Goal: Communication & Community: Ask a question

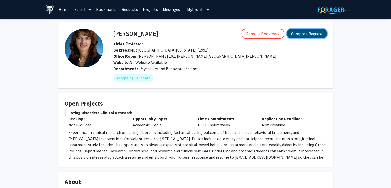
click at [306, 34] on button "Compose Request" at bounding box center [307, 34] width 40 height 10
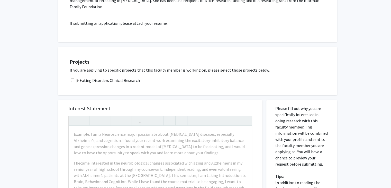
scroll to position [129, 0]
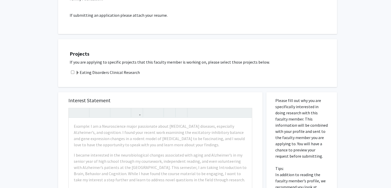
click at [73, 70] on input "checkbox" at bounding box center [72, 71] width 3 height 3
checkbox input "true"
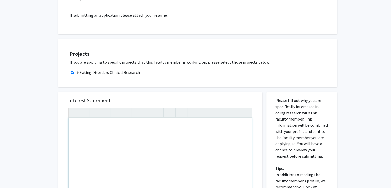
click at [116, 124] on div "Note to users with screen readers: Please press Alt+0 or Option+0 to deactivate…" at bounding box center [160, 177] width 183 height 118
paste div "Note to users with screen readers: Please press Alt+0 or Option+0 to deactivate…"
type textarea "<l>Ipsu dolorsi (ame Consec Adipis) </e><s>D eius temp incid utlab etd magn. Al…"
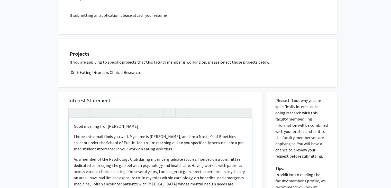
click at [132, 123] on p "Good morning (for [PERSON_NAME])" at bounding box center [160, 126] width 173 height 6
click at [102, 133] on p "I hope this email finds you well. My name is [PERSON_NAME], and I’m a Master’s …" at bounding box center [160, 142] width 173 height 19
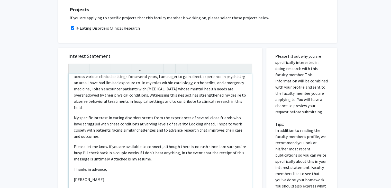
scroll to position [180, 0]
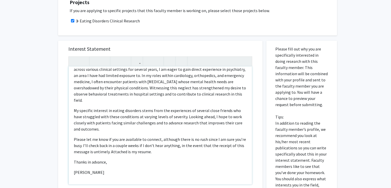
click at [155, 147] on p "Please let me know if you are available to connect, although there is no rush s…" at bounding box center [160, 145] width 173 height 19
type textarea "<l>Ipsu dolorsi,</a><c>A elit sedd eiusmod tempo inc utla. Et dolo ma Aliqua, e…"
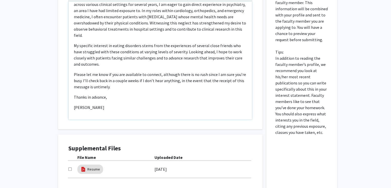
scroll to position [257, 0]
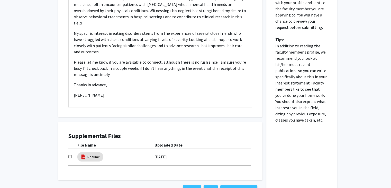
click at [70, 155] on input "checkbox" at bounding box center [69, 156] width 3 height 3
checkbox input "true"
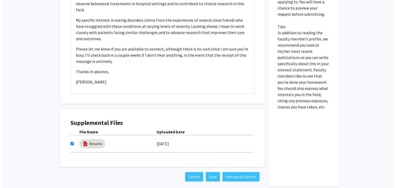
scroll to position [290, 0]
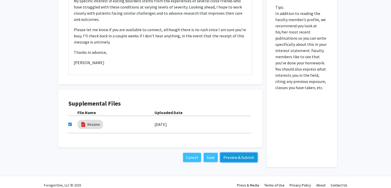
click at [237, 152] on button "Preview & Submit" at bounding box center [238, 156] width 37 height 9
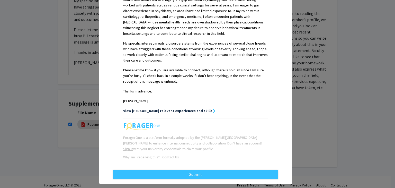
scroll to position [183, 0]
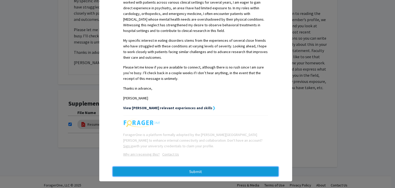
click at [239, 167] on button "Submit" at bounding box center [195, 171] width 165 height 9
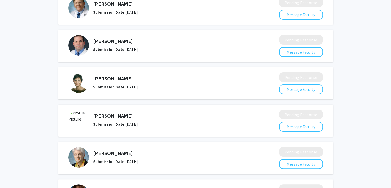
scroll to position [142, 0]
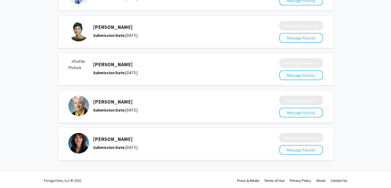
click at [77, 136] on img at bounding box center [78, 143] width 21 height 21
click at [107, 137] on h5 "[PERSON_NAME]" at bounding box center [172, 139] width 159 height 6
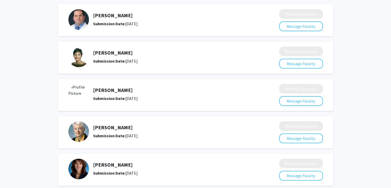
scroll to position [0, 0]
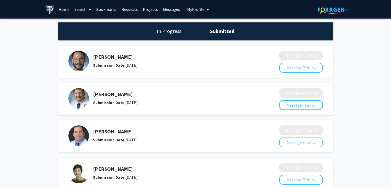
click at [82, 10] on link "Search" at bounding box center [83, 9] width 22 height 18
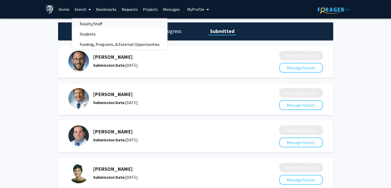
click at [86, 25] on span "Faculty/Staff" at bounding box center [91, 24] width 38 height 10
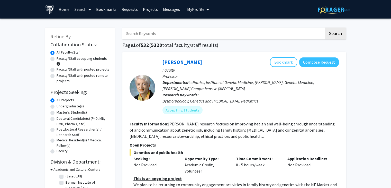
click at [160, 34] on input "Search Keywords" at bounding box center [223, 34] width 202 height 12
type input "[PERSON_NAME]"
click at [331, 35] on button "Search" at bounding box center [335, 34] width 21 height 12
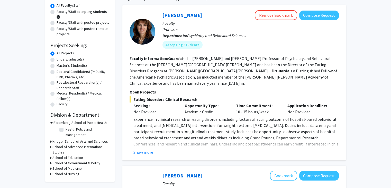
scroll to position [51, 0]
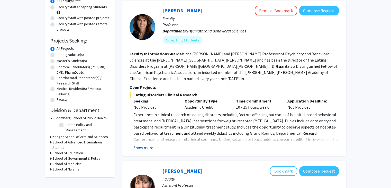
click at [147, 144] on button "Show more" at bounding box center [143, 147] width 20 height 6
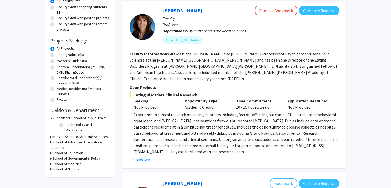
scroll to position [0, 0]
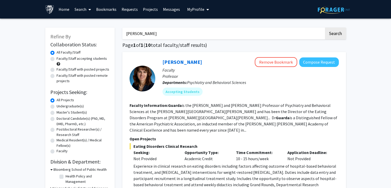
click at [114, 10] on link "Bookmarks" at bounding box center [106, 9] width 25 height 18
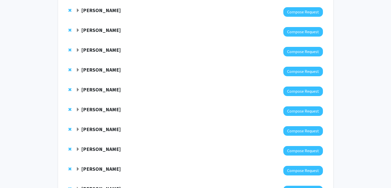
scroll to position [66, 0]
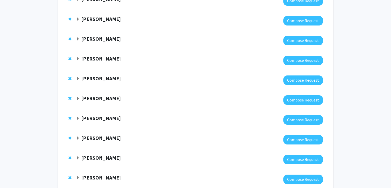
click at [106, 58] on strong "[PERSON_NAME]" at bounding box center [101, 58] width 40 height 6
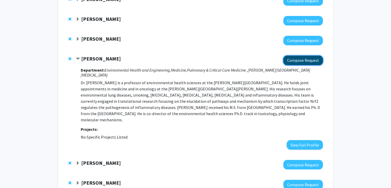
click at [307, 60] on button "Compose Request" at bounding box center [303, 61] width 40 height 10
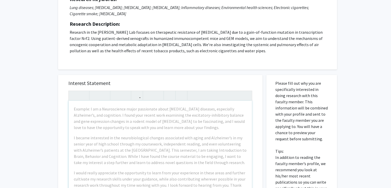
scroll to position [77, 0]
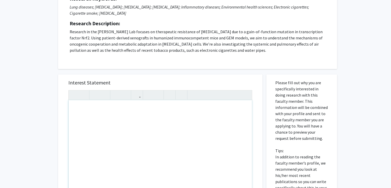
click at [127, 106] on div "Note to users with screen readers: Please press Alt+0 or Option+0 to deactivate…" at bounding box center [160, 159] width 183 height 118
paste div "Note to users with screen readers: Please press Alt+0 or Option+0 to deactivate…"
type textarea "<l>Ipsu dolorsi (ame Conse Adipis) </e><s>D eius temp incidid utlab etd magn. A…"
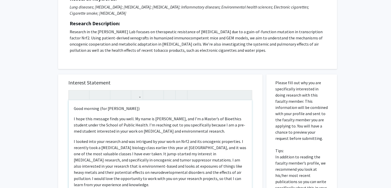
click at [132, 105] on p "Good morning (for [PERSON_NAME])" at bounding box center [160, 108] width 173 height 6
type textarea "<l>Ipsu dolorsi,</a><c>A elit sedd eiusmod tempo inc utla. Et dolo ma Aliqua, e…"
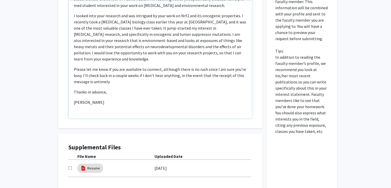
scroll to position [180, 0]
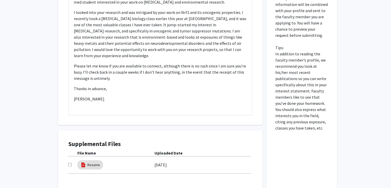
click at [69, 163] on input "checkbox" at bounding box center [69, 164] width 3 height 3
checkbox input "true"
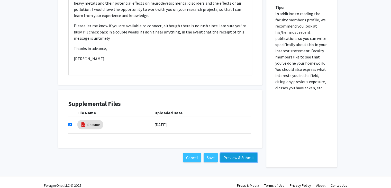
click at [240, 153] on button "Preview & Submit" at bounding box center [238, 157] width 37 height 9
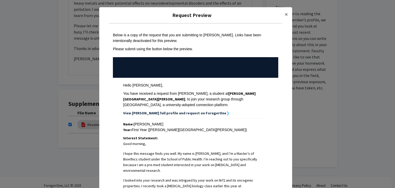
scroll to position [154, 0]
